Goal: Find specific page/section: Find specific page/section

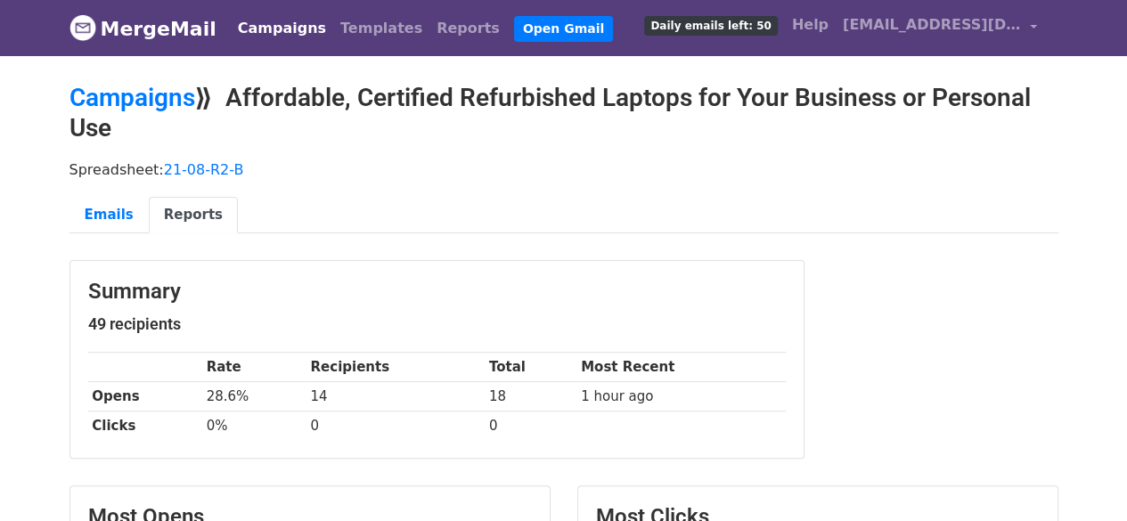
click at [293, 33] on link "Campaigns" at bounding box center [282, 29] width 102 height 36
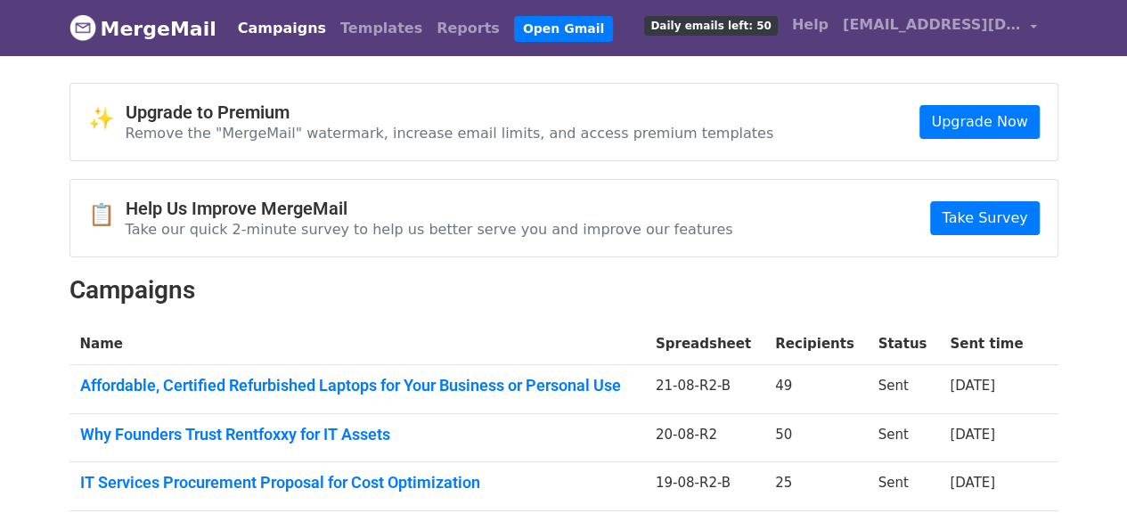
click at [273, 24] on link "Campaigns" at bounding box center [282, 29] width 102 height 36
